Goal: Information Seeking & Learning: Learn about a topic

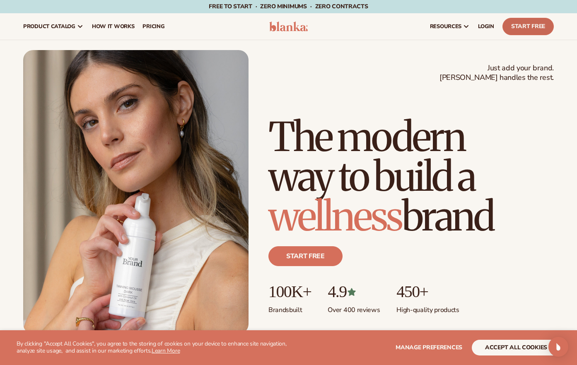
click at [519, 25] on link "Start Free" at bounding box center [527, 26] width 51 height 17
